Goal: Navigation & Orientation: Understand site structure

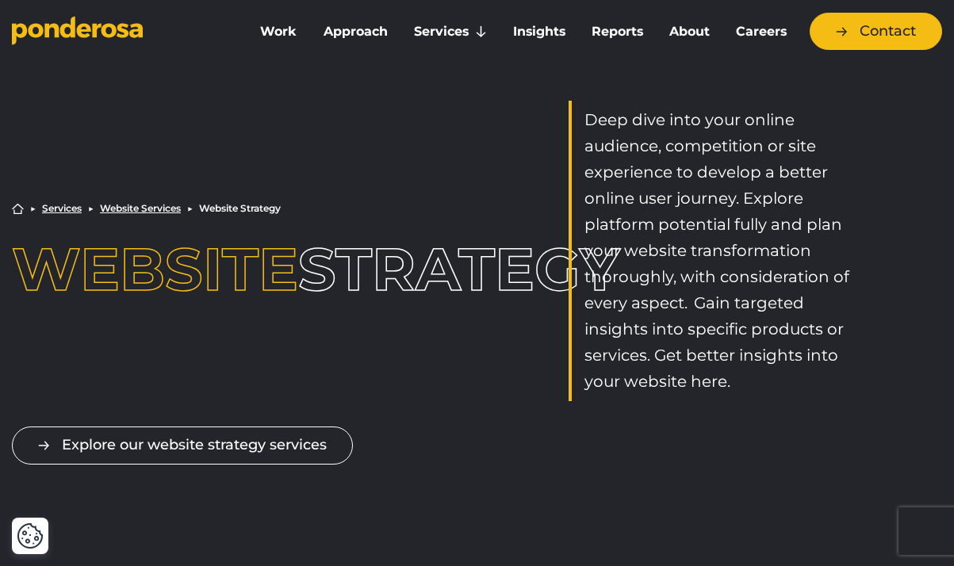
click at [92, 31] on icon "Go to homepage" at bounding box center [96, 30] width 9 height 14
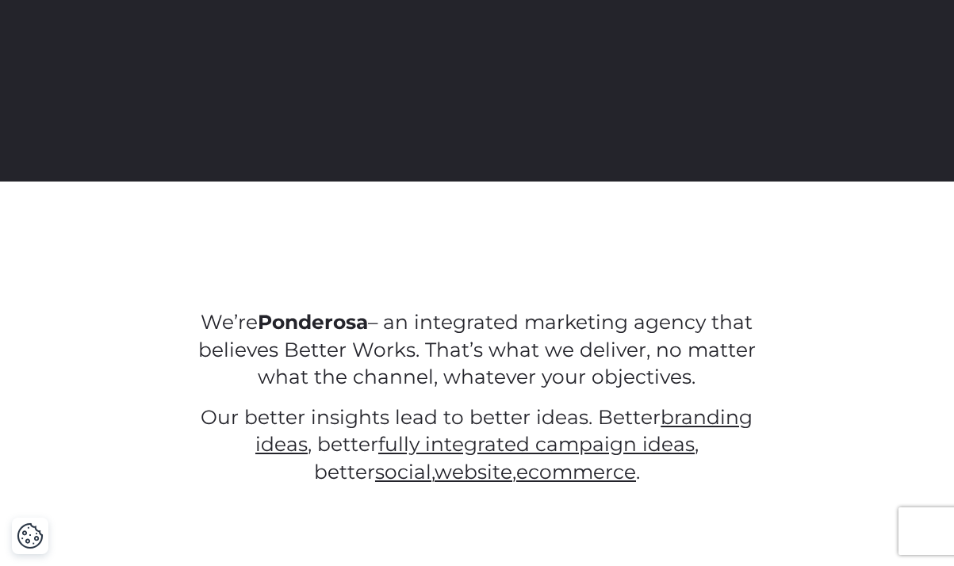
scroll to position [399, 0]
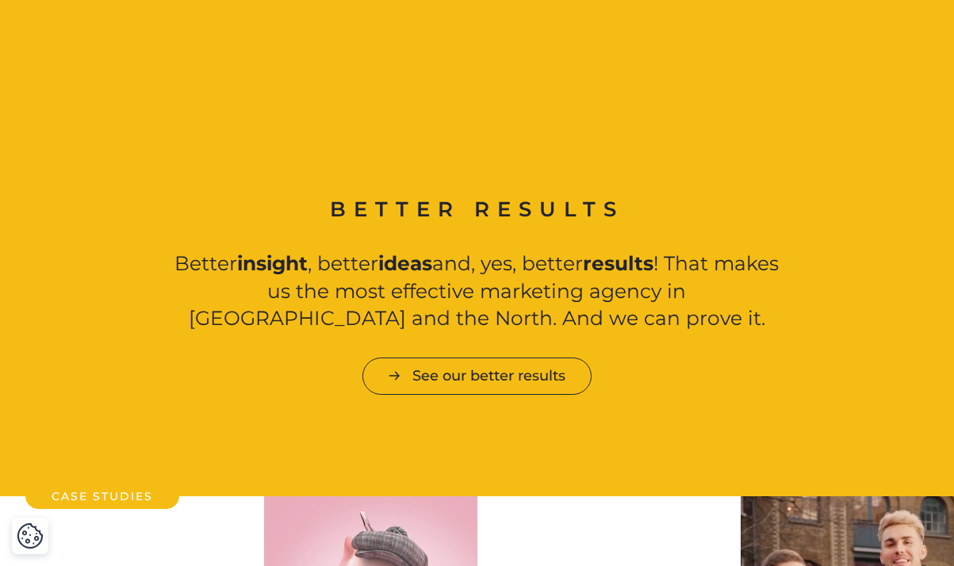
scroll to position [1453, 0]
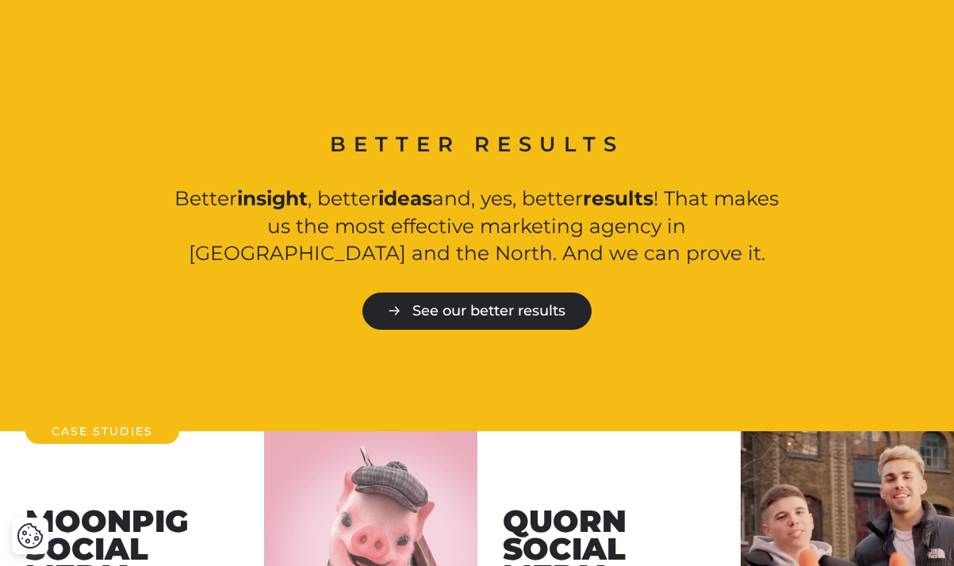
click at [456, 317] on link "See our better results" at bounding box center [476, 310] width 229 height 37
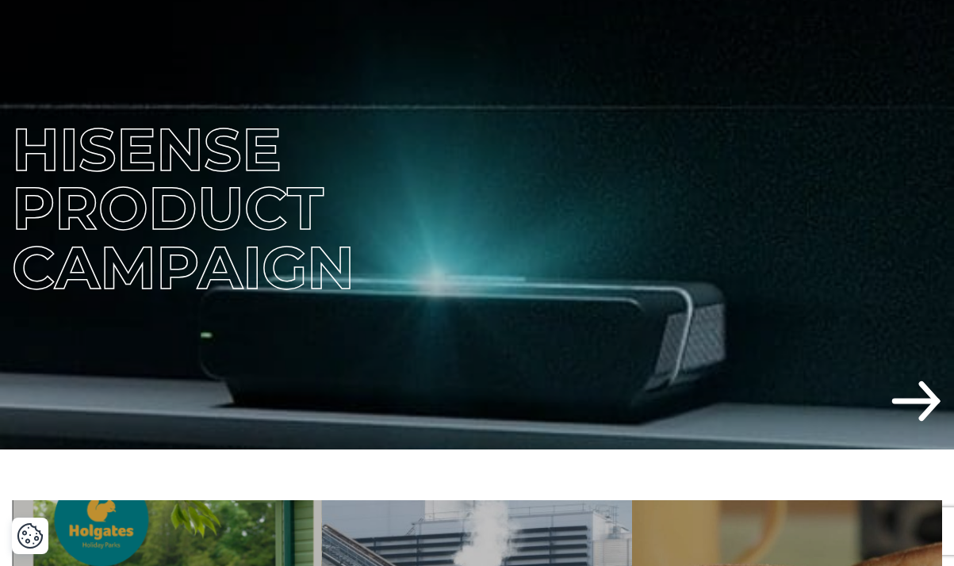
scroll to position [386, 0]
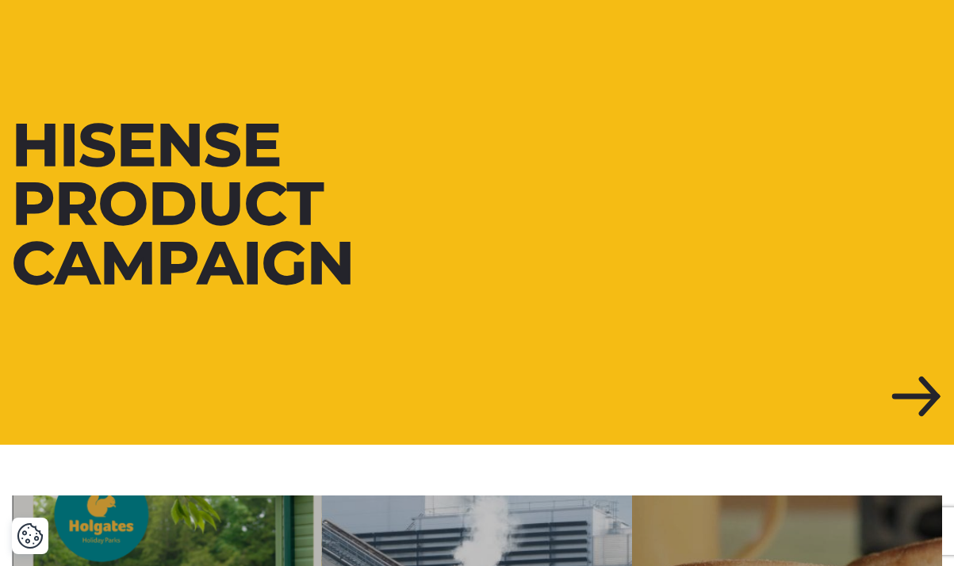
click at [915, 392] on div at bounding box center [477, 205] width 954 height 482
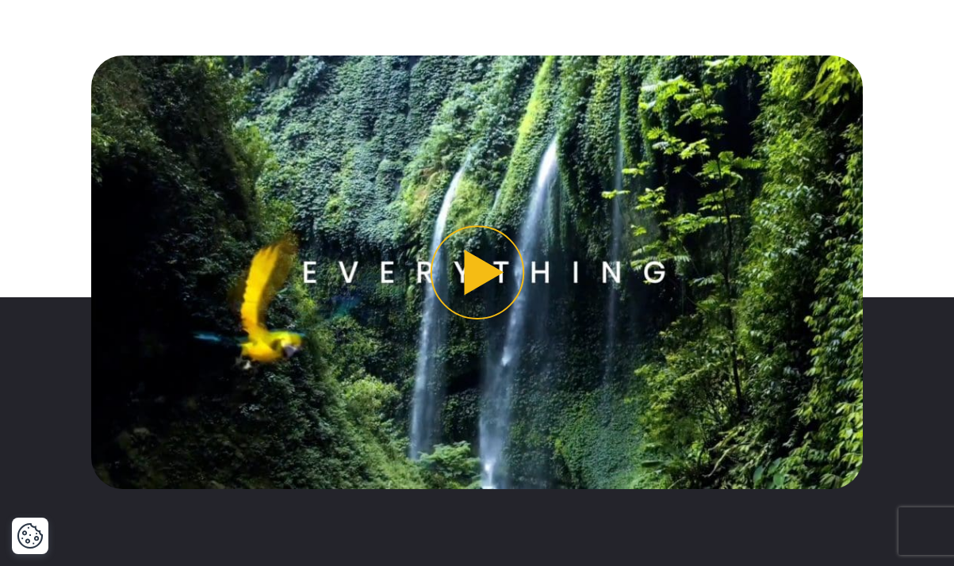
scroll to position [1197, 0]
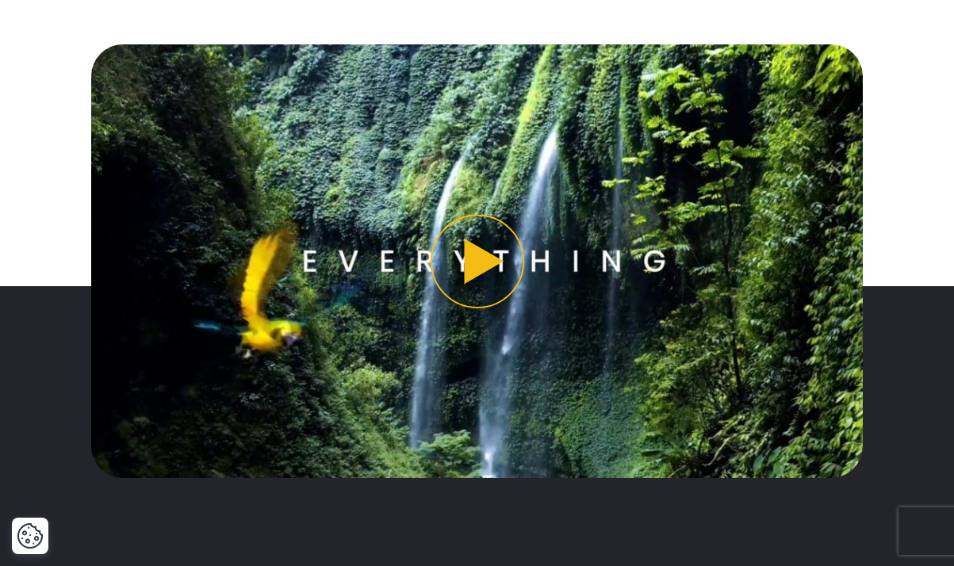
click at [483, 257] on button "Play video" at bounding box center [476, 261] width 771 height 434
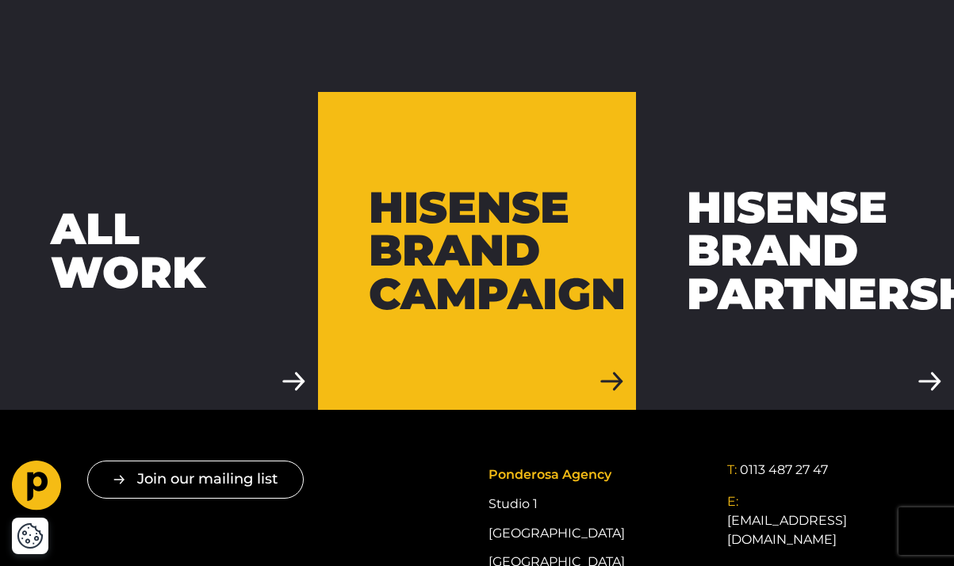
scroll to position [4383, 0]
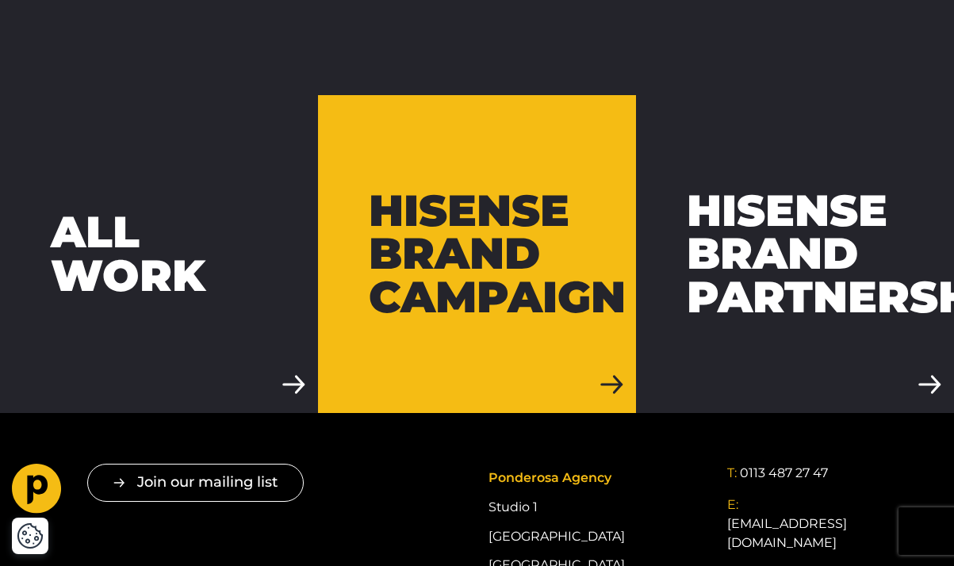
click at [619, 357] on link "Hisense Brand Campaign" at bounding box center [477, 254] width 318 height 318
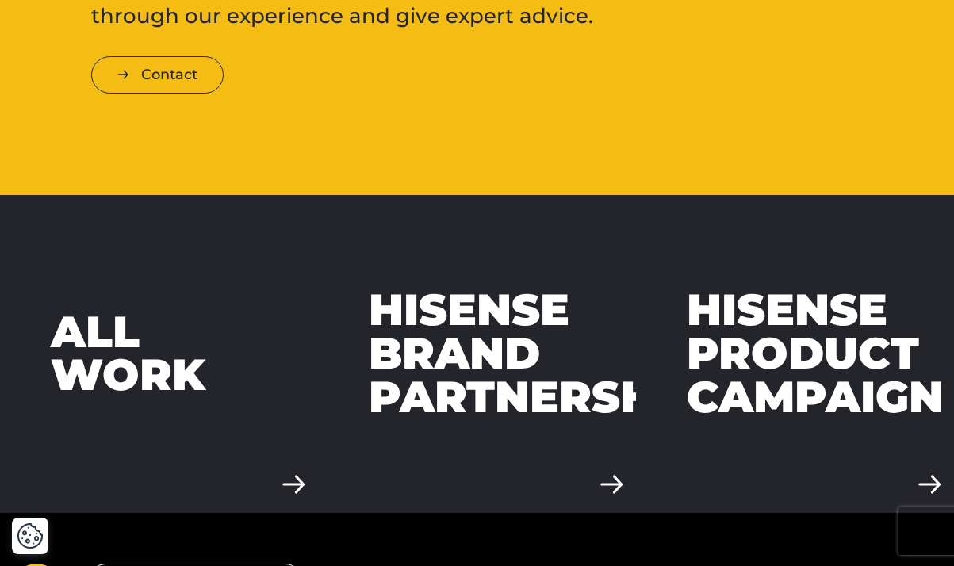
scroll to position [4303, 0]
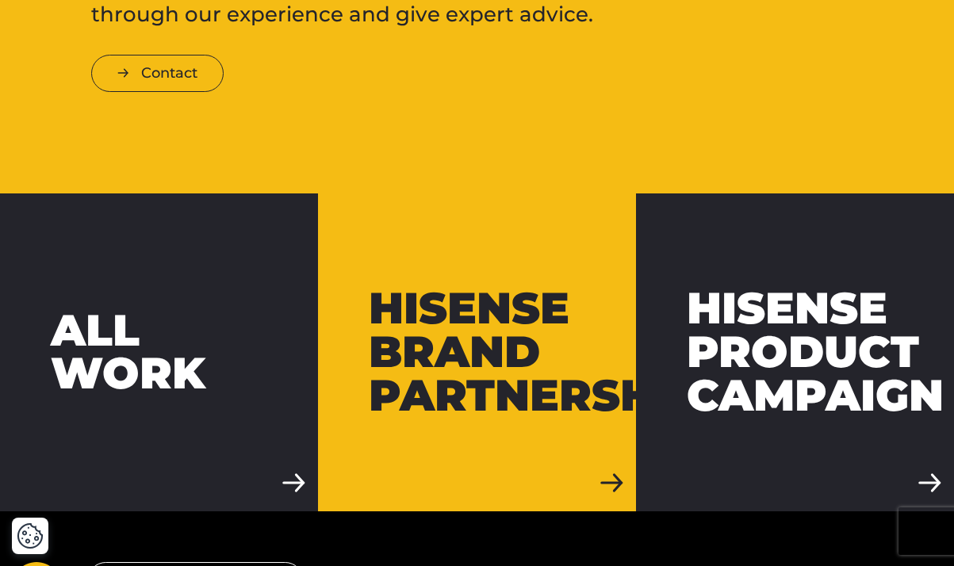
click at [614, 426] on link "Hisense Brand Partnership" at bounding box center [477, 352] width 318 height 318
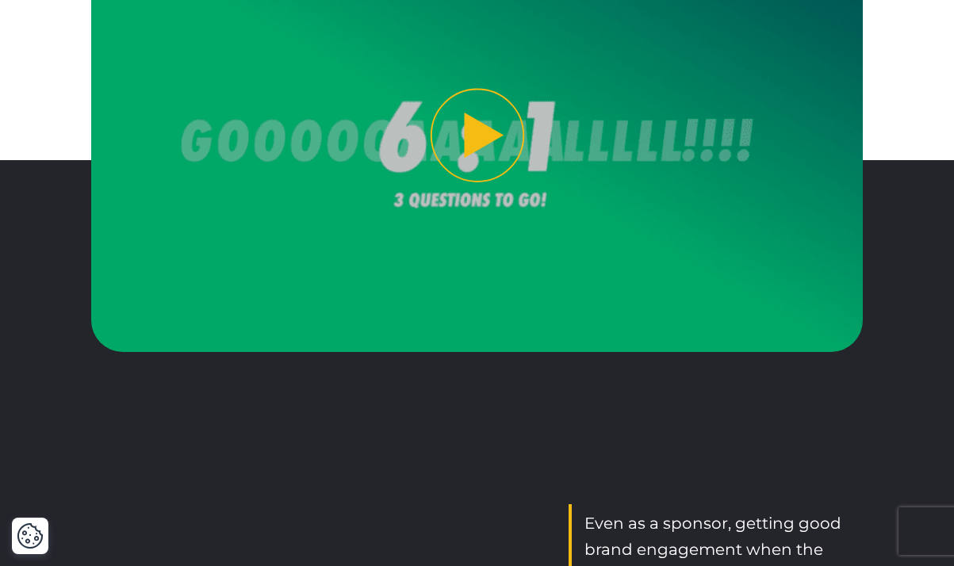
scroll to position [1385, 0]
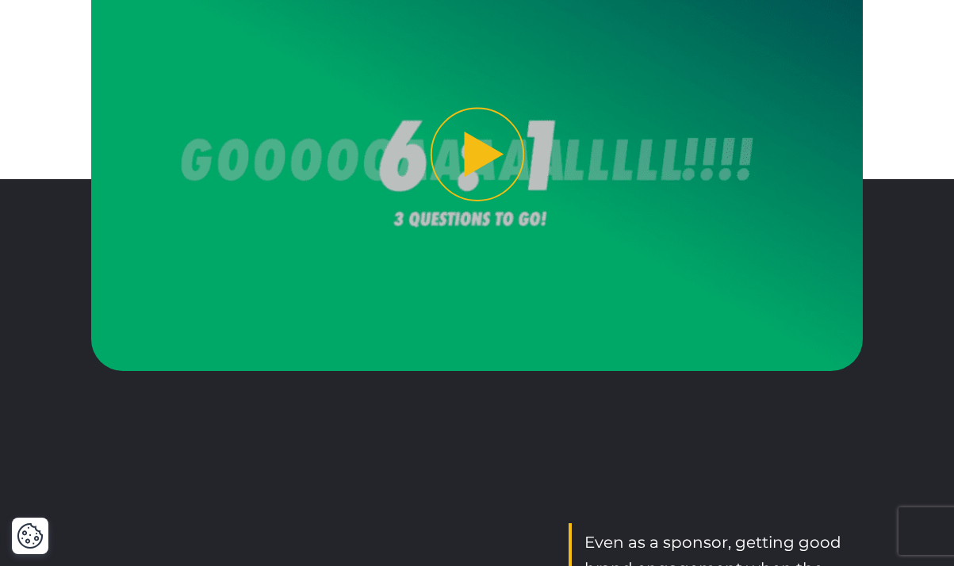
click at [475, 155] on button "Play video" at bounding box center [476, 154] width 771 height 434
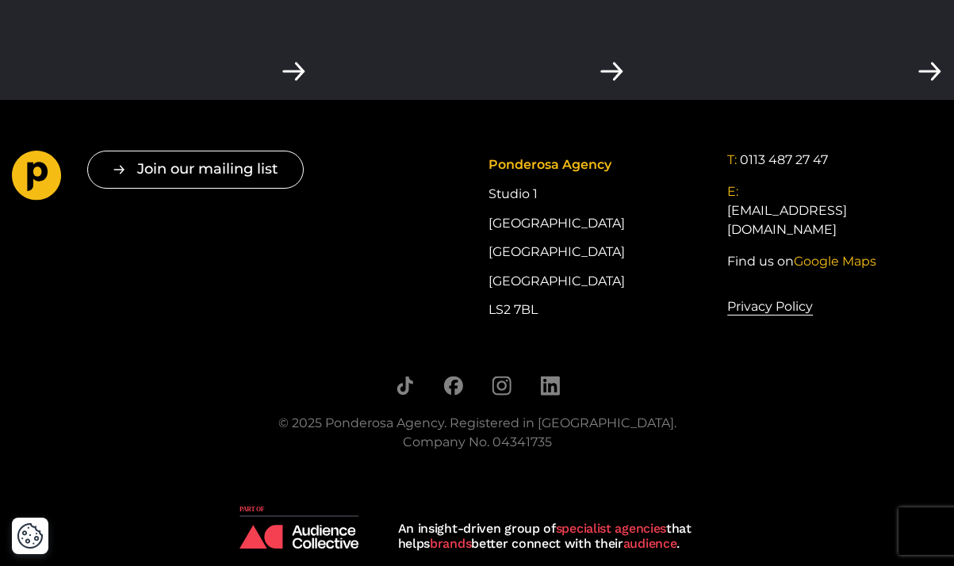
scroll to position [6407, 0]
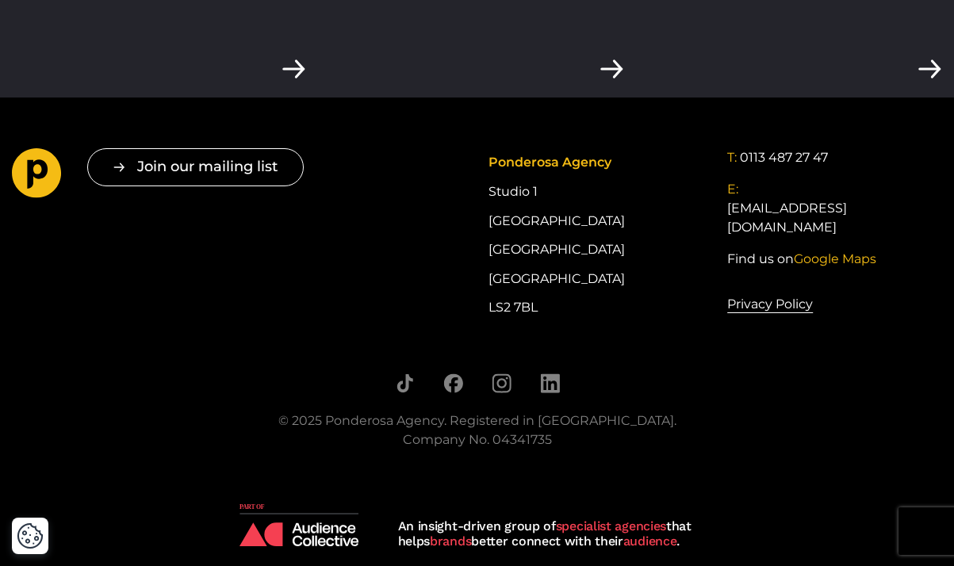
click at [33, 151] on icon "Go to homepage" at bounding box center [37, 173] width 50 height 50
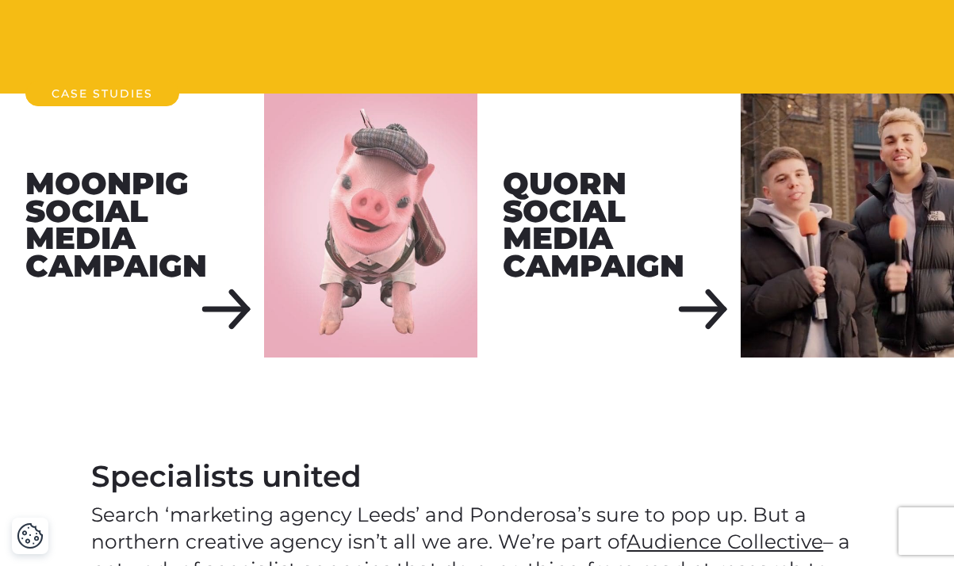
scroll to position [1791, 0]
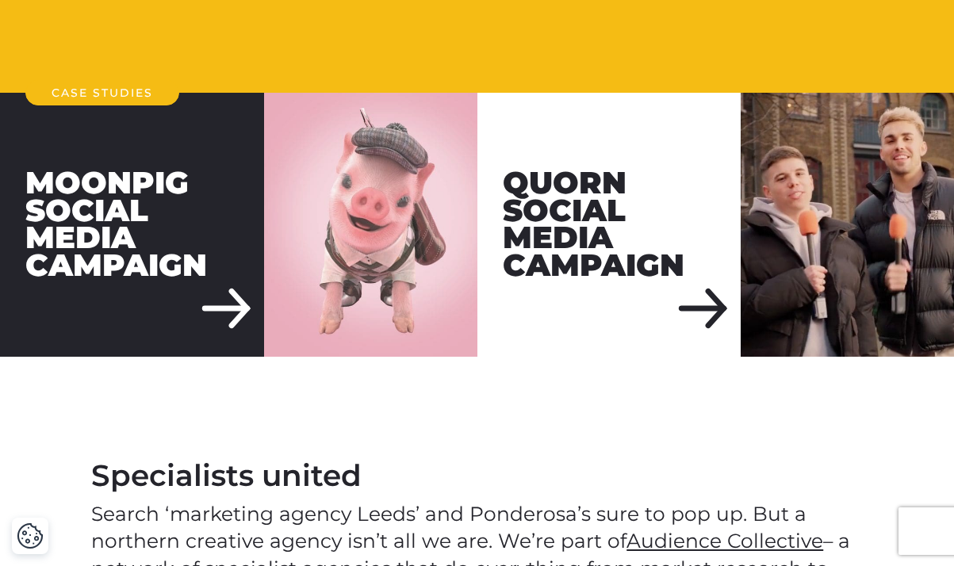
click at [243, 311] on div "Moonpig Social Media Campaign" at bounding box center [132, 225] width 264 height 264
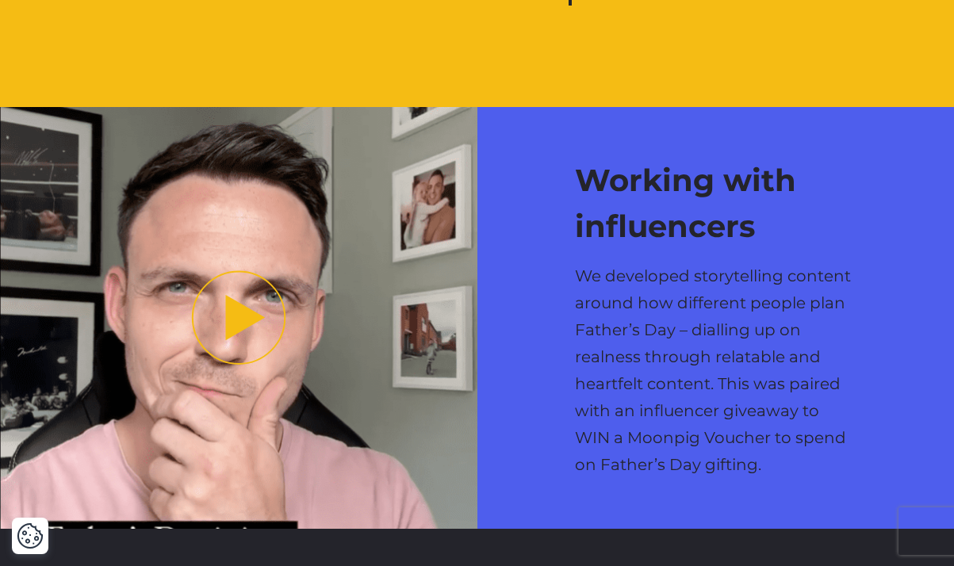
scroll to position [1751, 0]
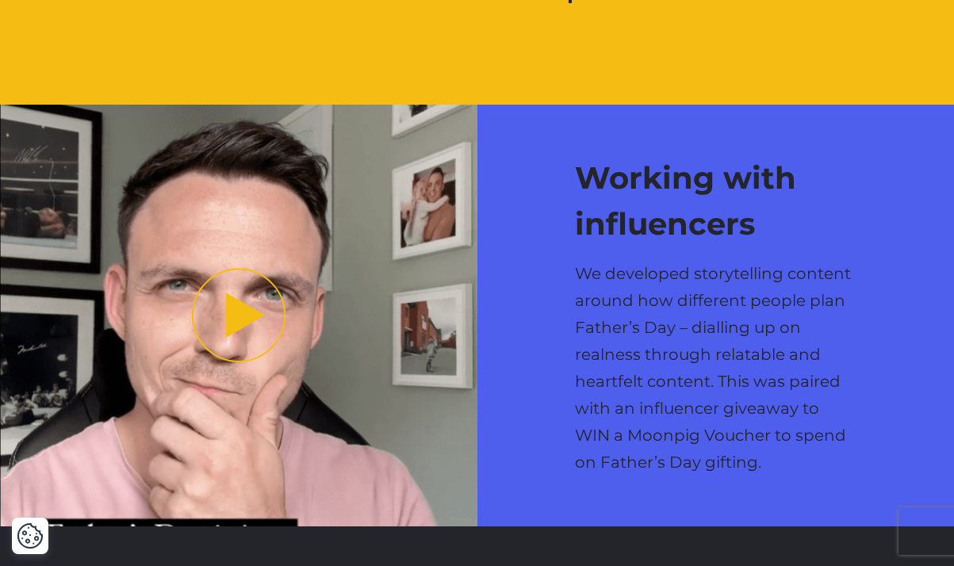
click at [231, 290] on button "Play video" at bounding box center [238, 316] width 477 height 422
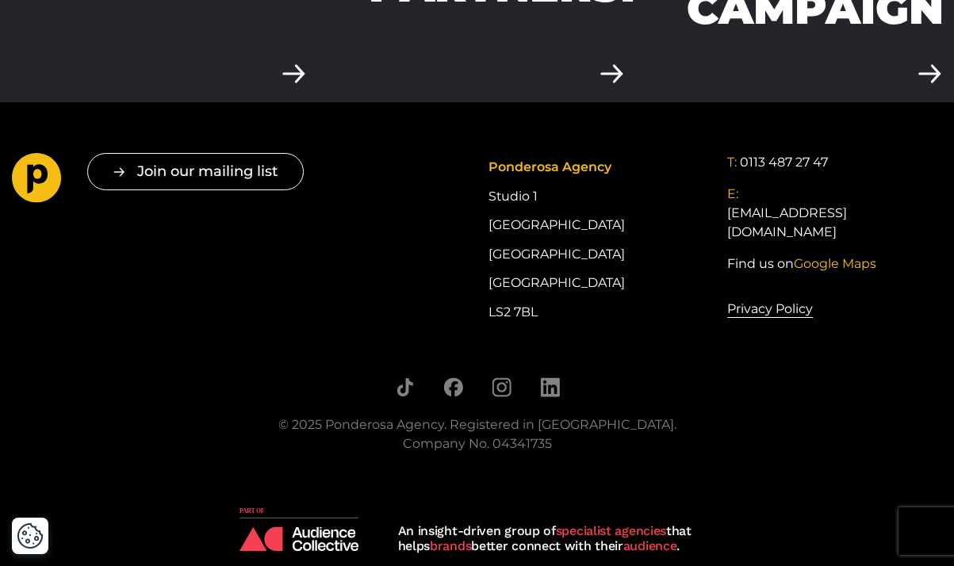
scroll to position [3507, 0]
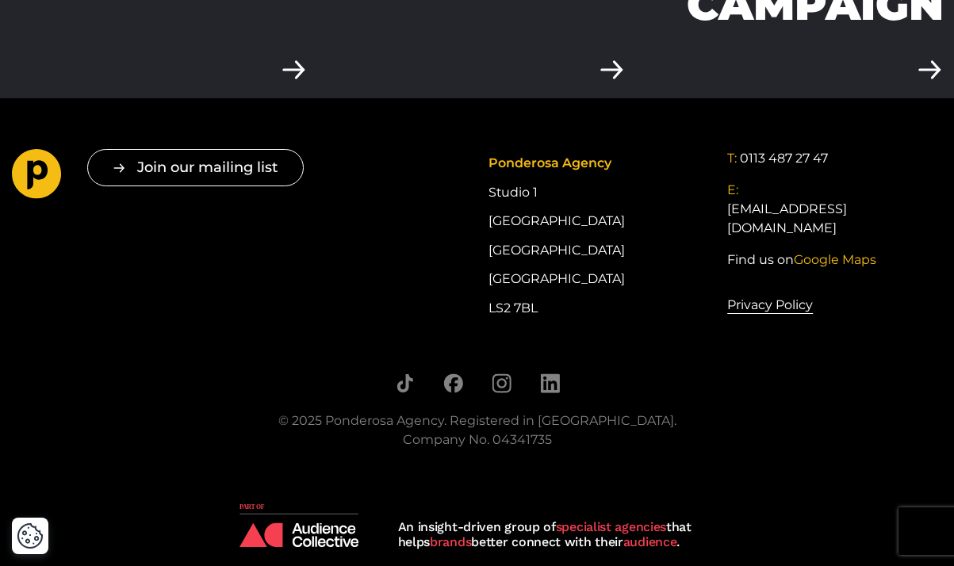
click at [39, 154] on icon "Go to homepage" at bounding box center [36, 173] width 49 height 49
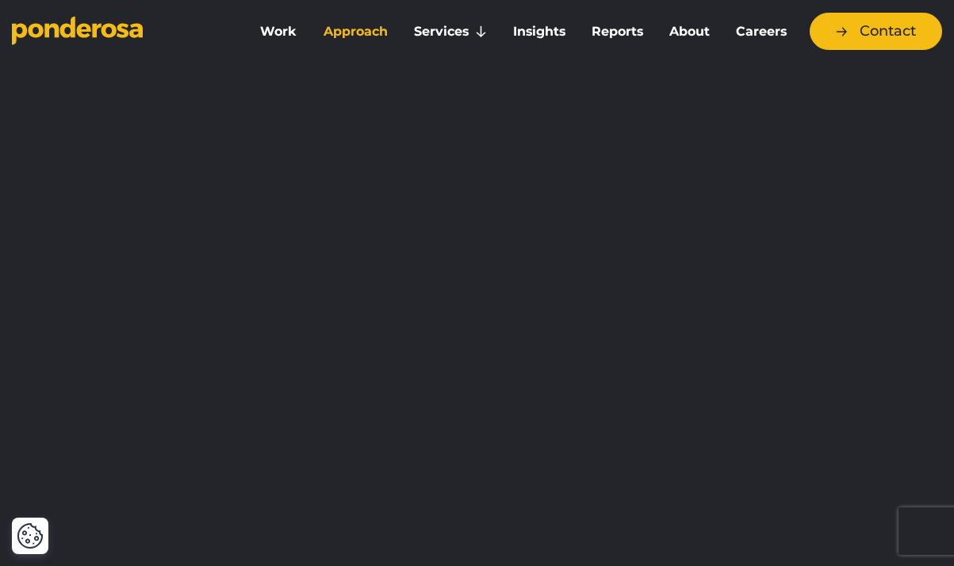
click at [347, 33] on link "Approach" at bounding box center [355, 31] width 84 height 33
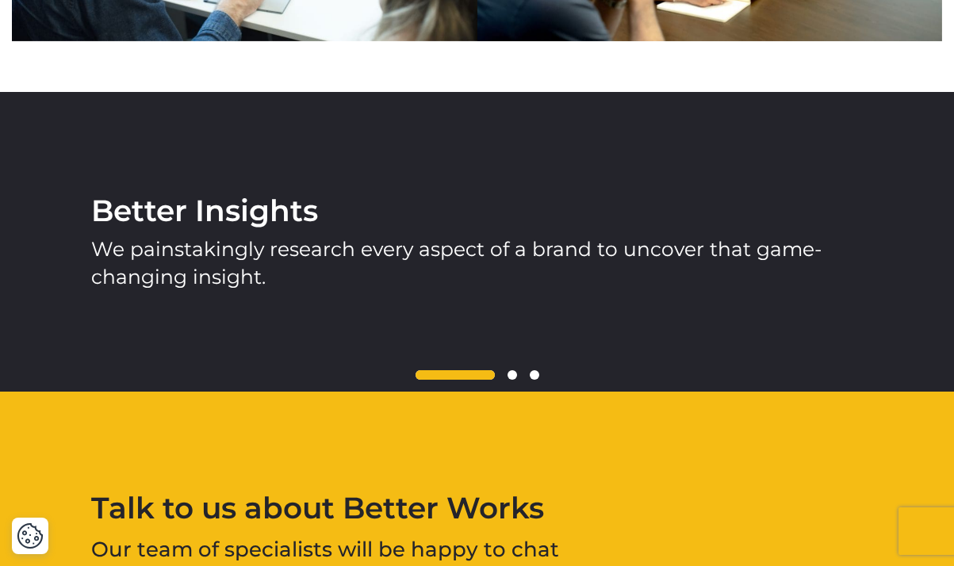
scroll to position [2024, 0]
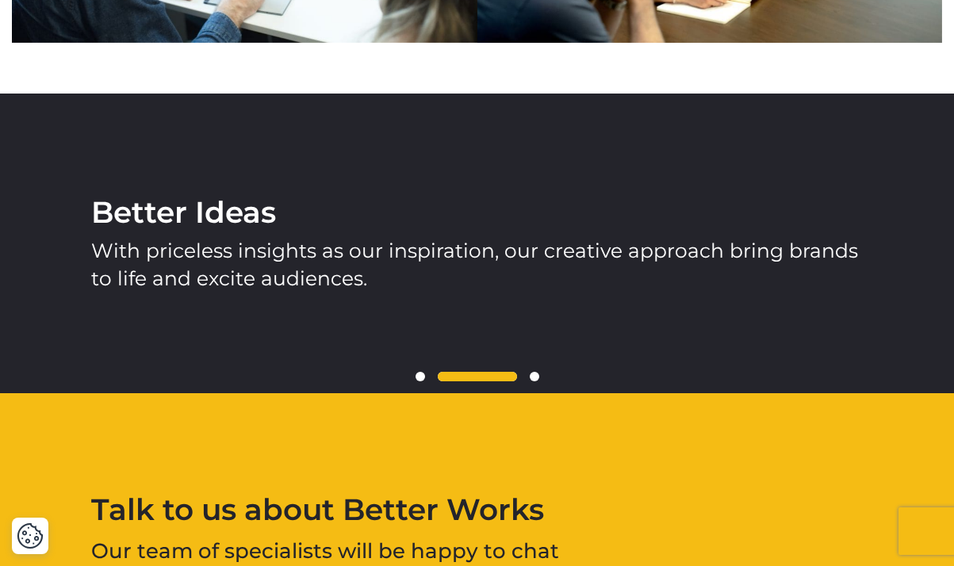
click at [531, 373] on span at bounding box center [534, 377] width 10 height 10
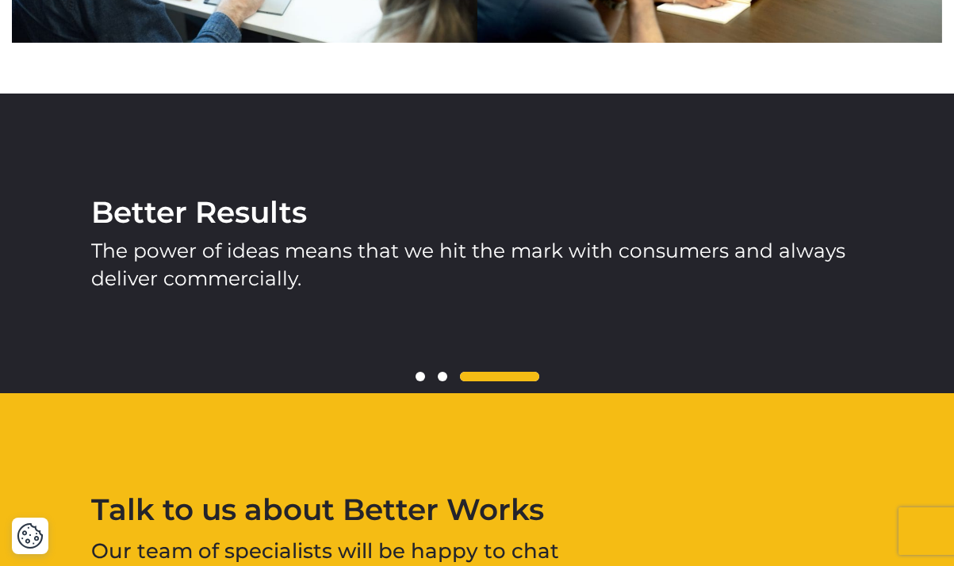
click at [533, 380] on span at bounding box center [499, 377] width 79 height 10
click at [533, 378] on span at bounding box center [499, 377] width 79 height 10
click at [443, 376] on span at bounding box center [443, 377] width 10 height 10
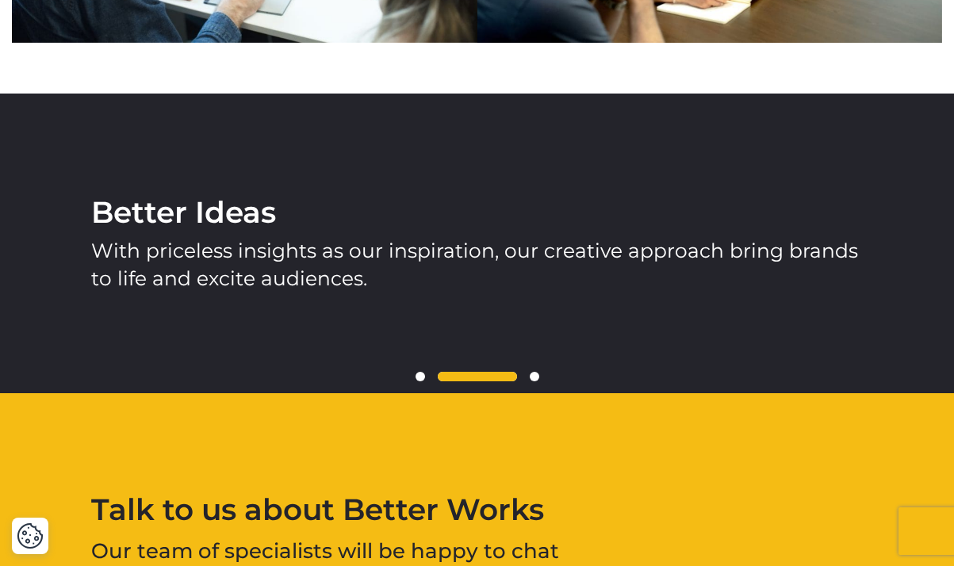
click at [422, 375] on span at bounding box center [420, 377] width 10 height 10
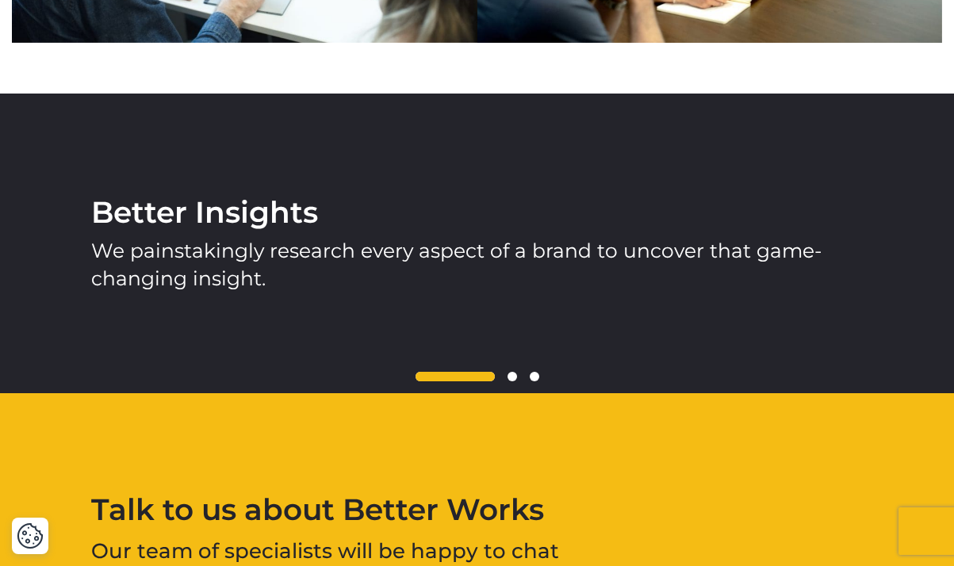
click at [513, 377] on span at bounding box center [512, 377] width 10 height 10
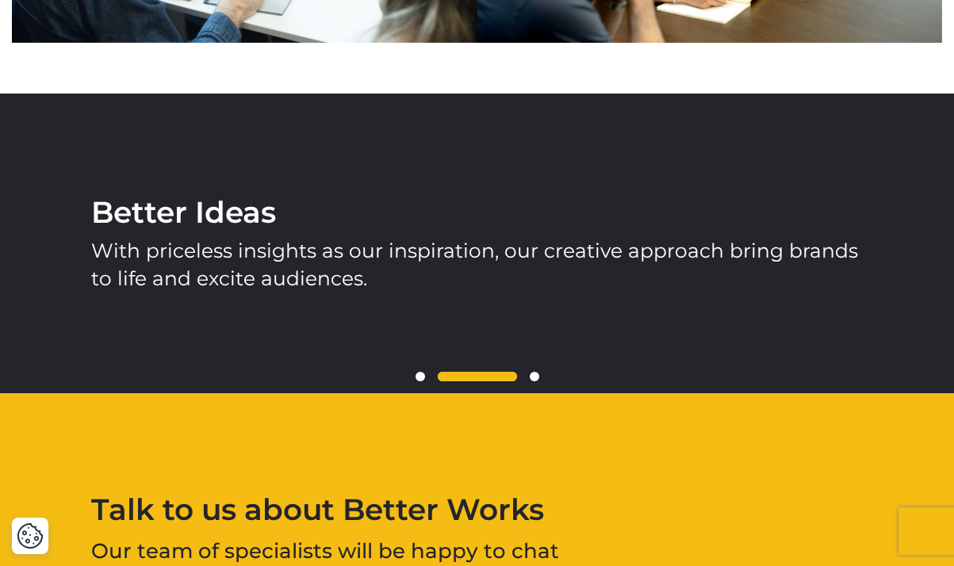
click at [535, 377] on span at bounding box center [534, 377] width 10 height 10
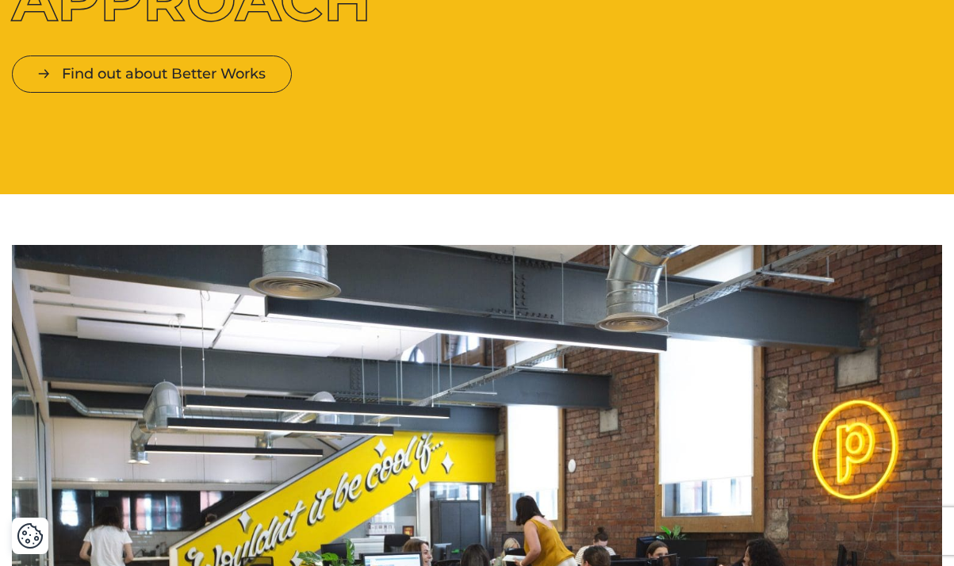
scroll to position [0, 0]
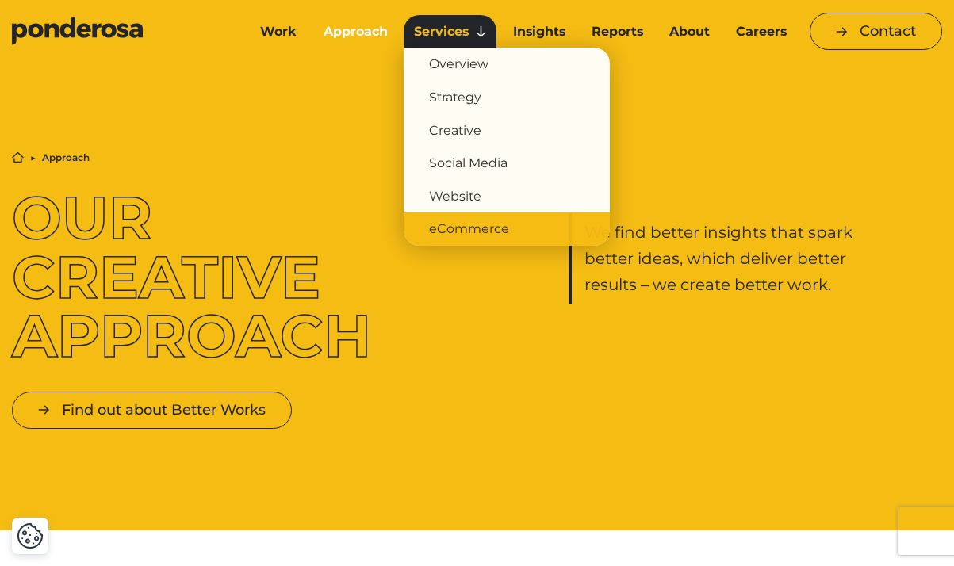
click at [453, 226] on link "eCommerce" at bounding box center [506, 228] width 206 height 33
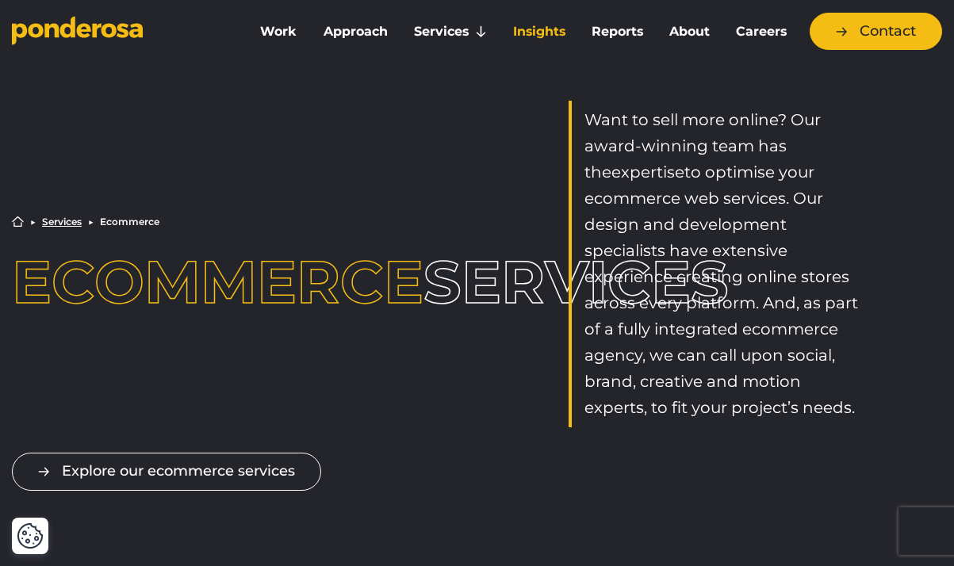
click at [541, 35] on link "Insights" at bounding box center [539, 31] width 72 height 33
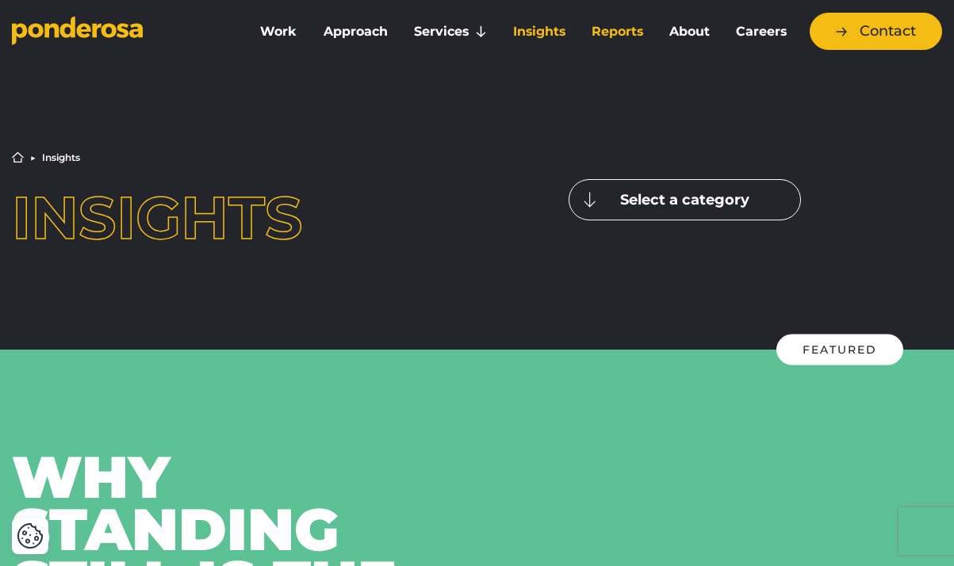
click at [617, 32] on link "Reports" at bounding box center [616, 31] width 71 height 33
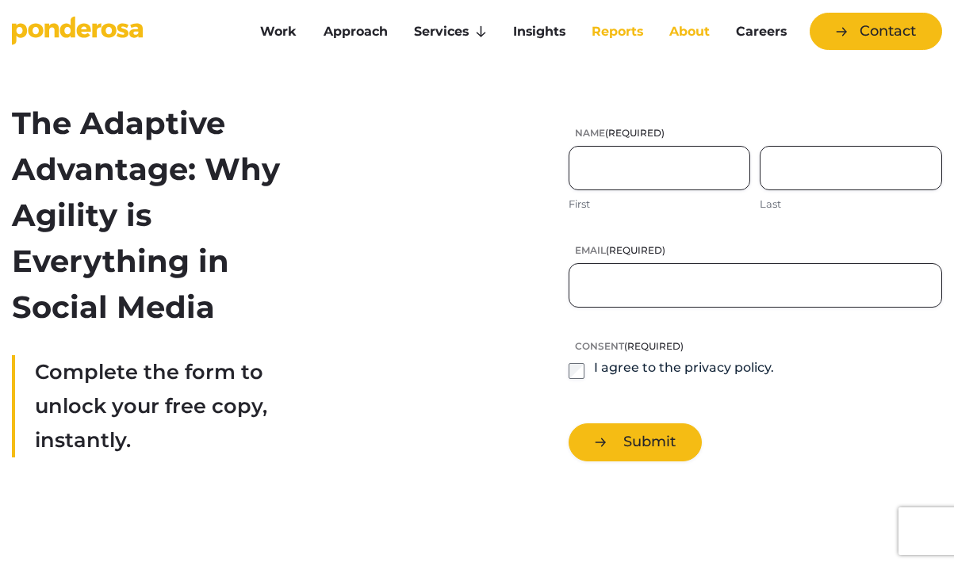
click at [693, 29] on link "About" at bounding box center [689, 31] width 60 height 33
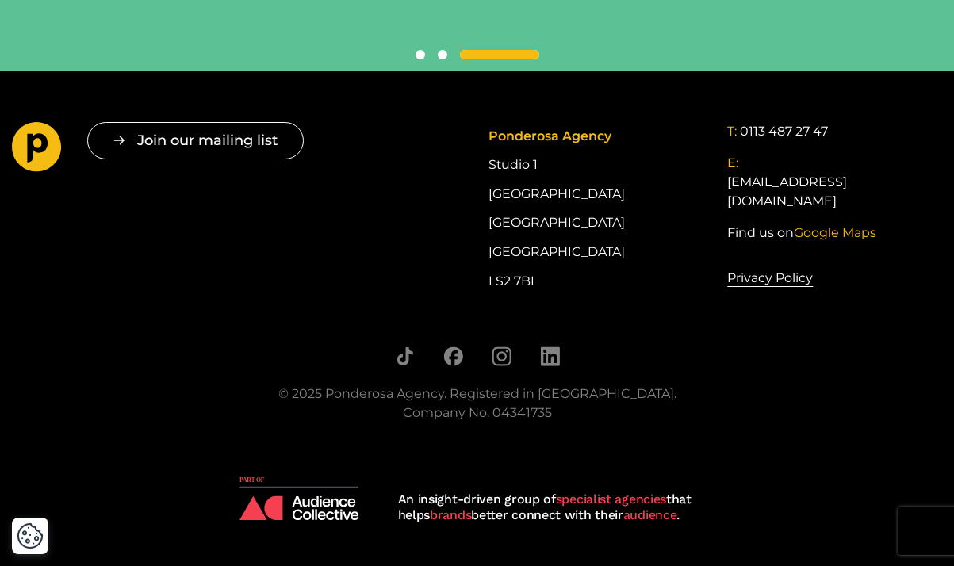
scroll to position [3748, 0]
